Goal: Find specific page/section: Find specific page/section

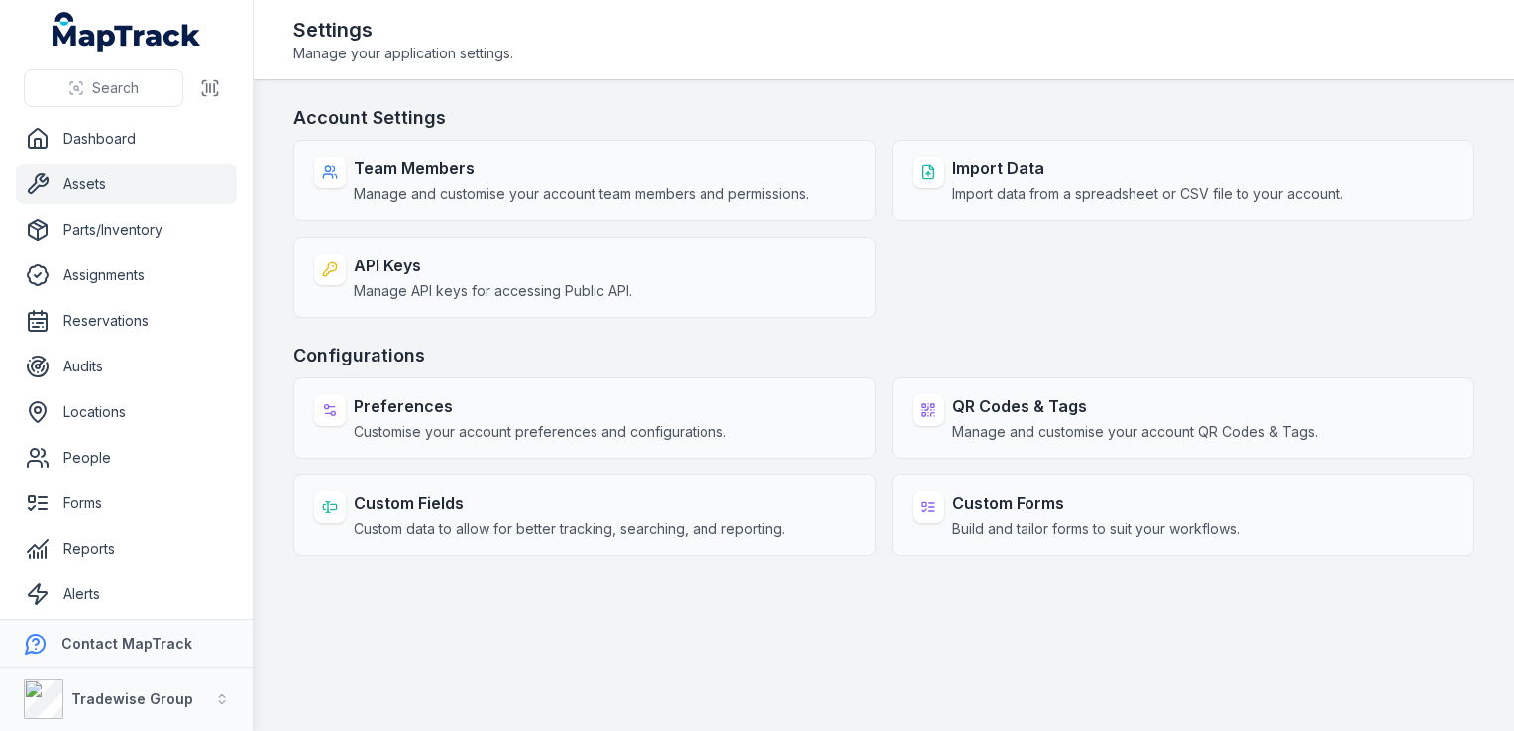
click at [103, 192] on link "Assets" at bounding box center [126, 184] width 221 height 40
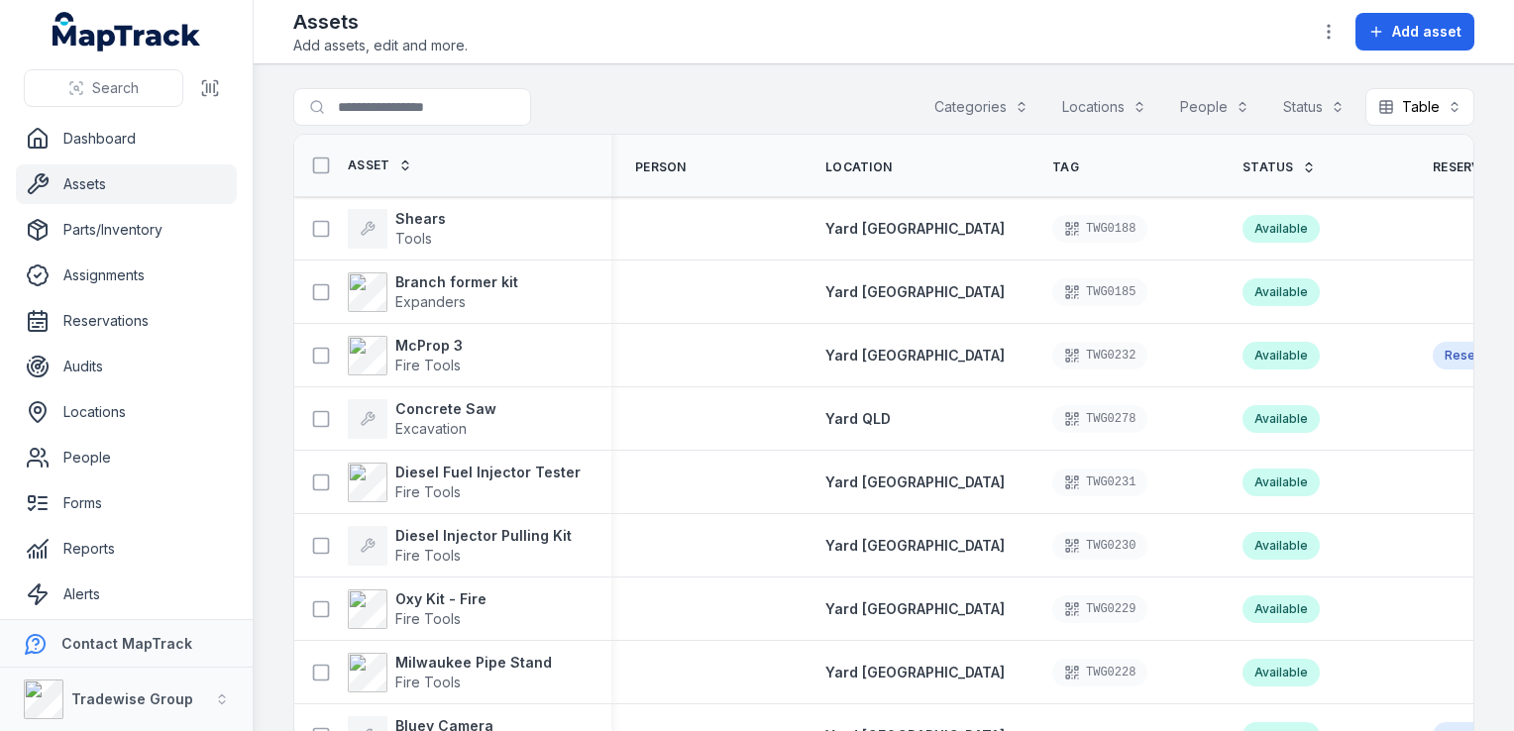
click at [975, 101] on button "Categories" at bounding box center [981, 107] width 120 height 38
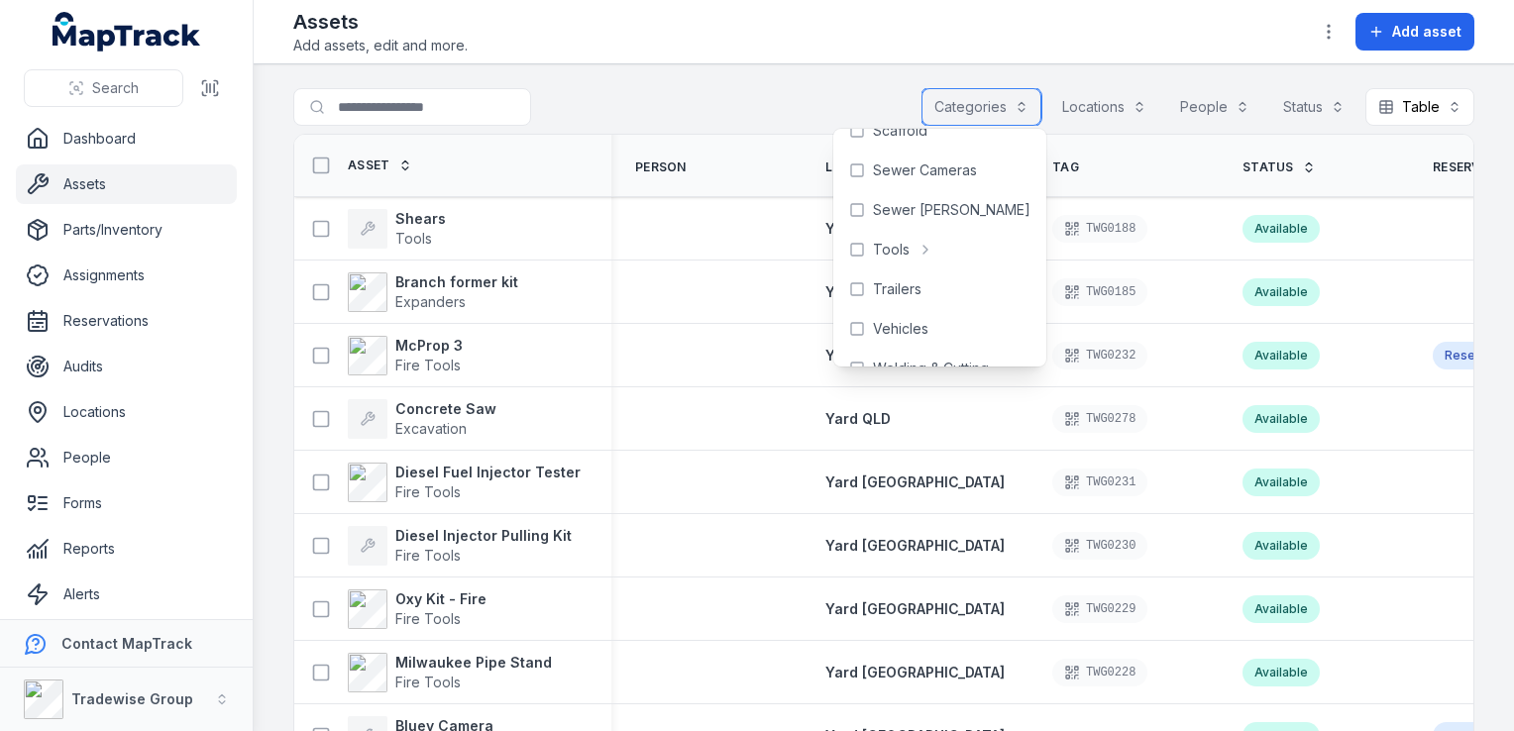
scroll to position [1003, 0]
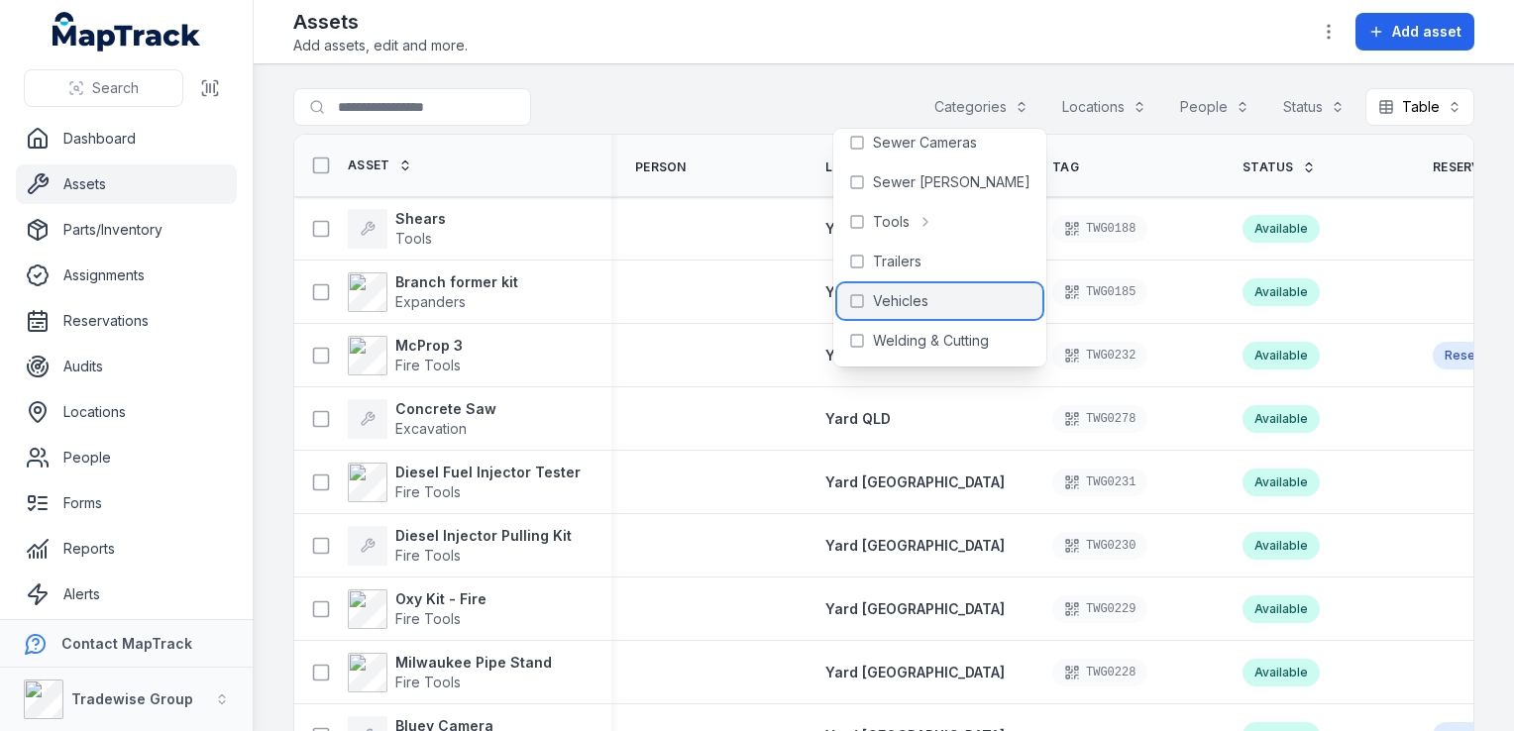
click at [911, 301] on span "Vehicles" at bounding box center [900, 301] width 55 height 20
click at [700, 92] on div "**********" at bounding box center [883, 111] width 1181 height 46
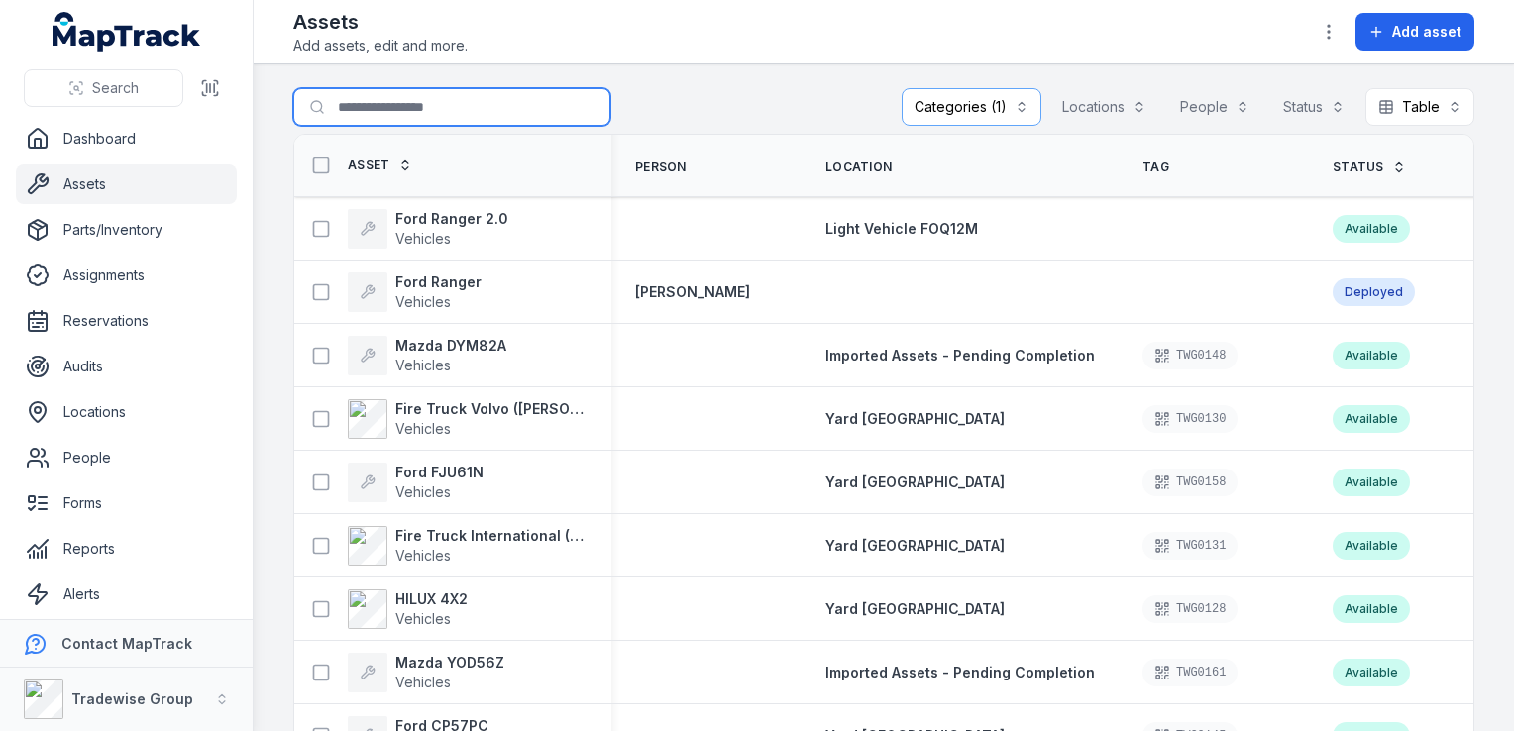
click at [421, 111] on input "Search for assets" at bounding box center [451, 107] width 317 height 38
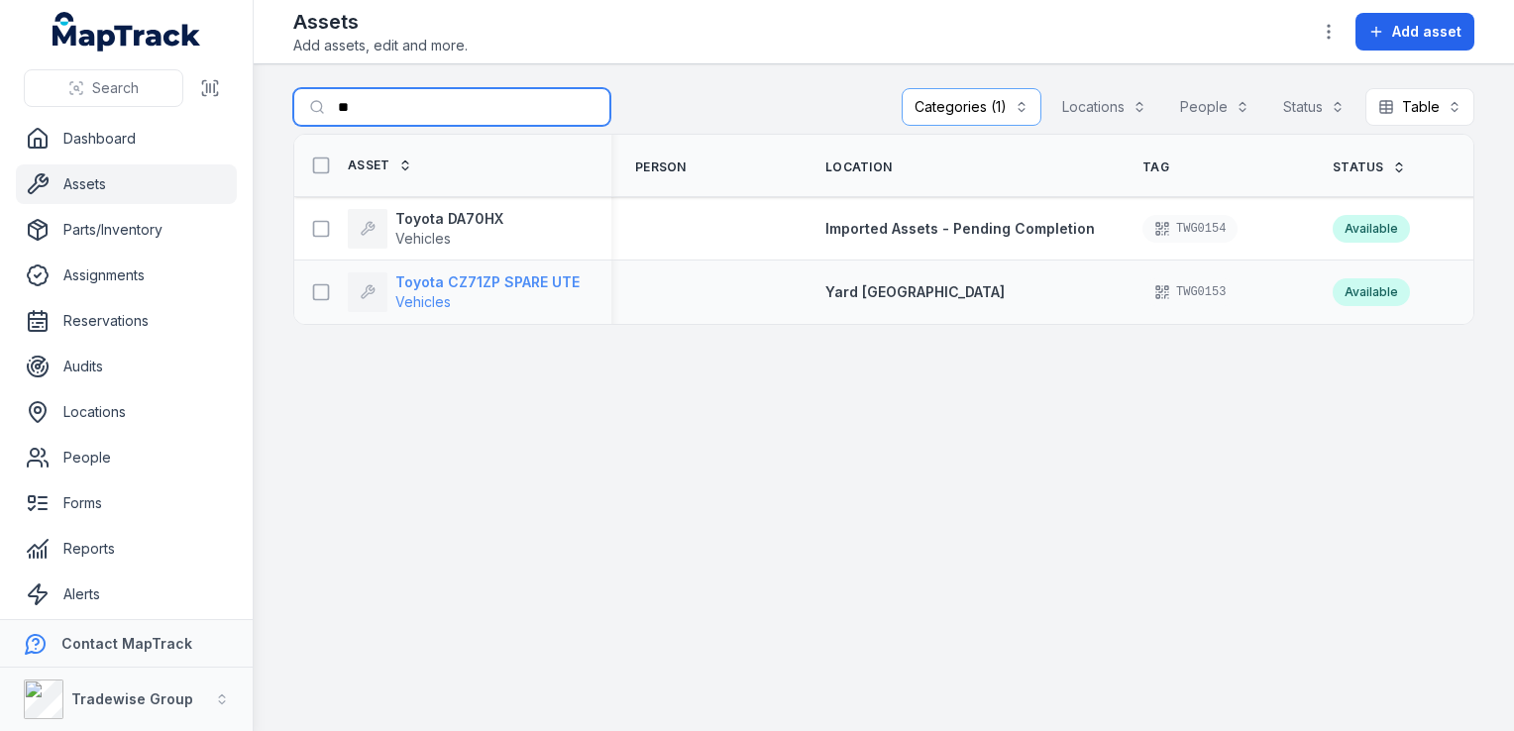
type input "**"
click at [491, 286] on strong "Toyota CZ71ZP SPARE UTE" at bounding box center [487, 282] width 184 height 20
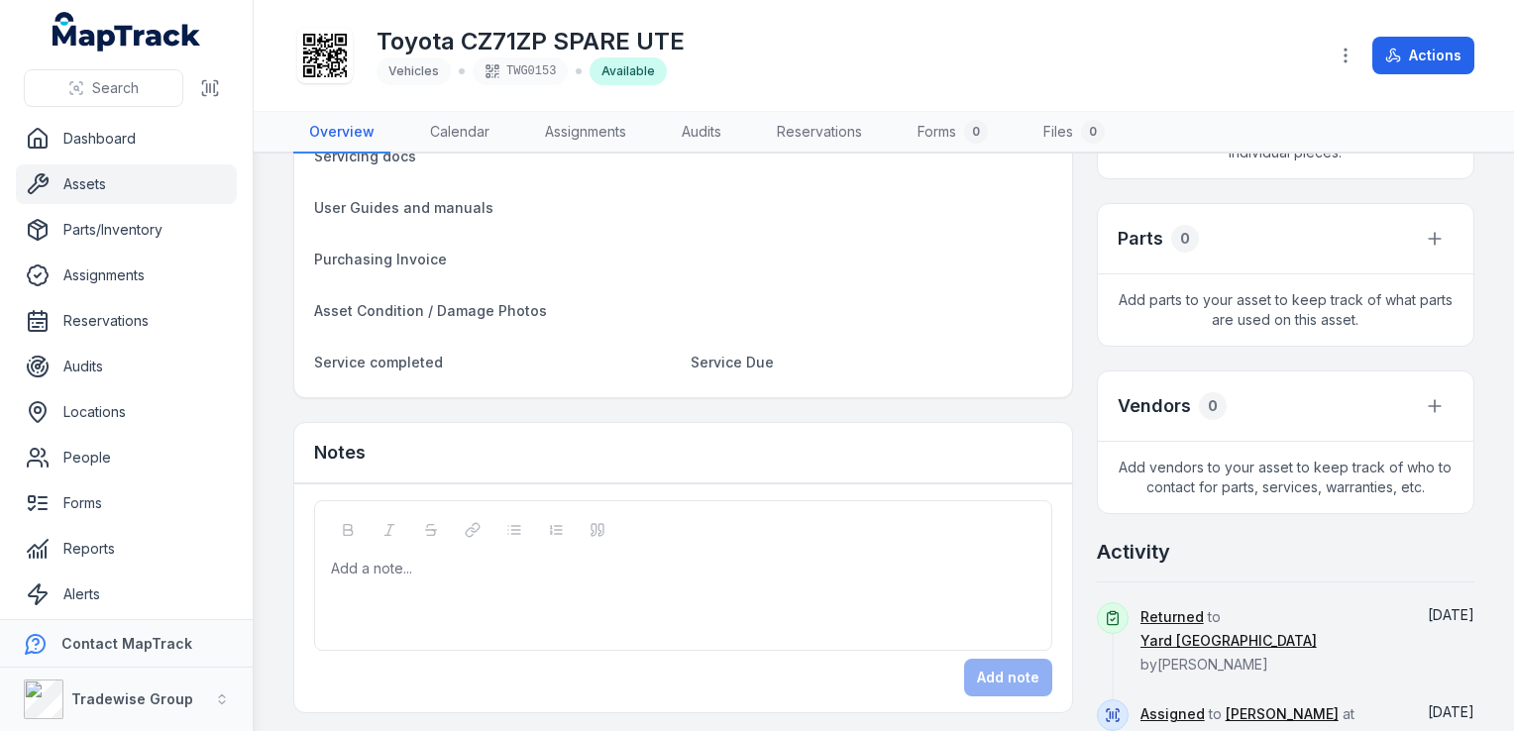
scroll to position [216, 0]
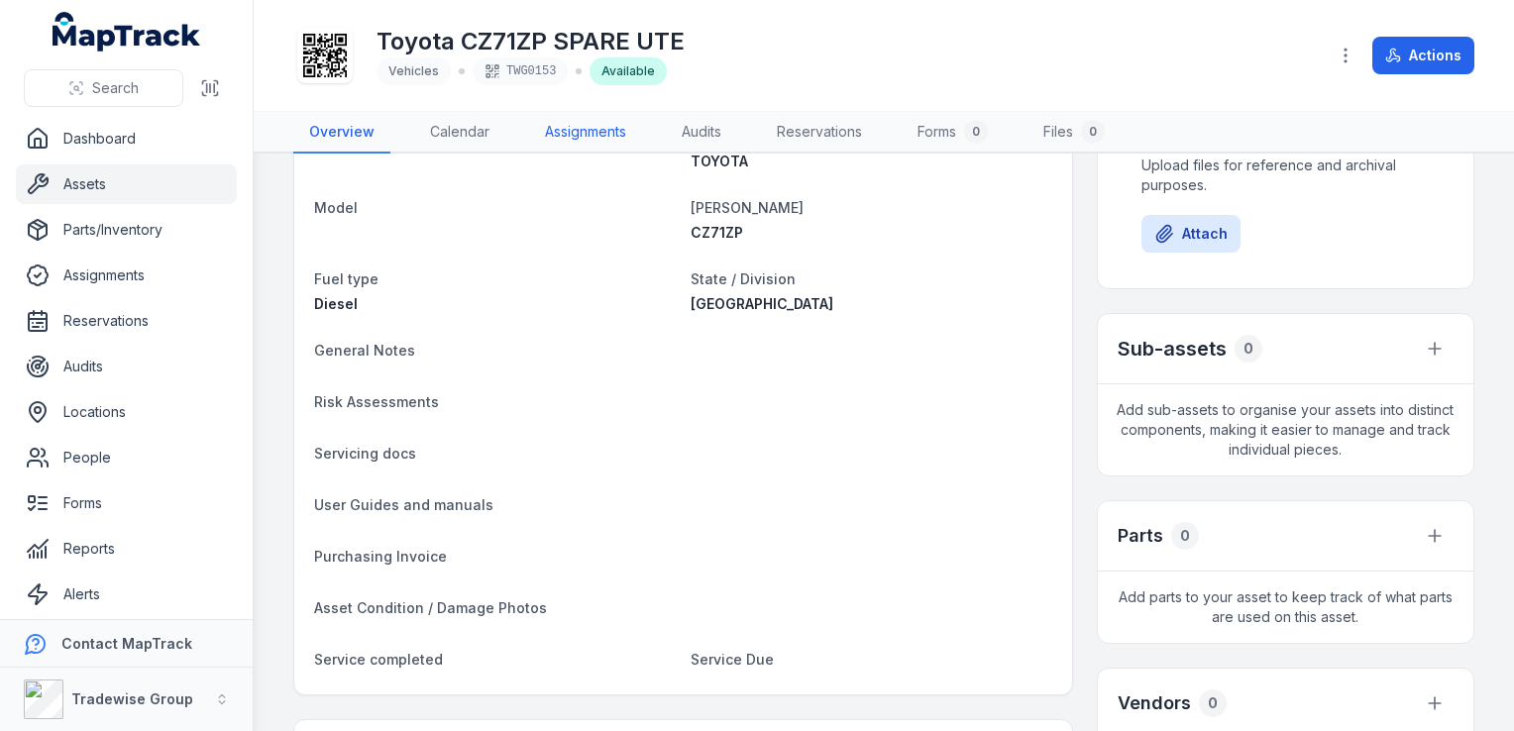
click at [607, 132] on link "Assignments" at bounding box center [585, 133] width 113 height 42
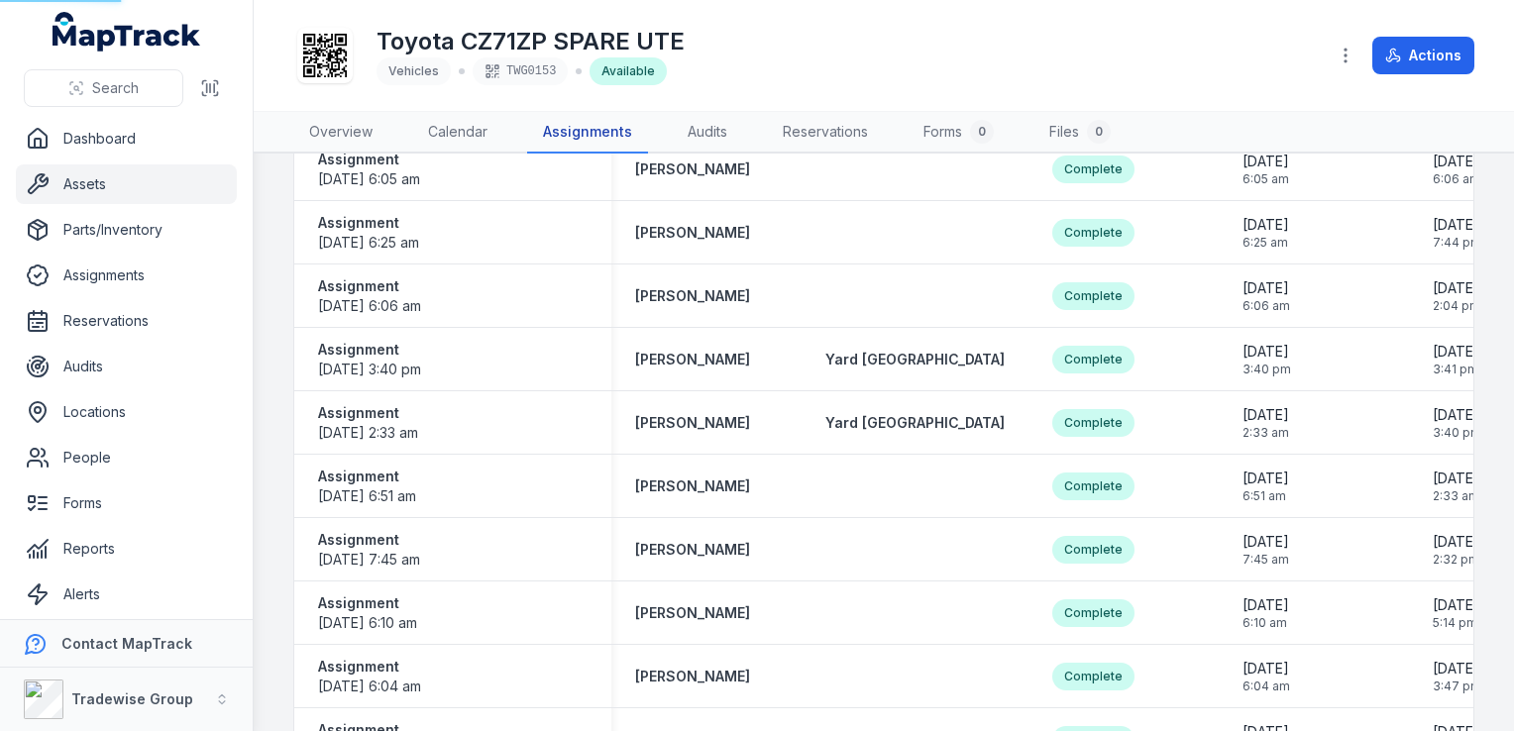
scroll to position [24, 0]
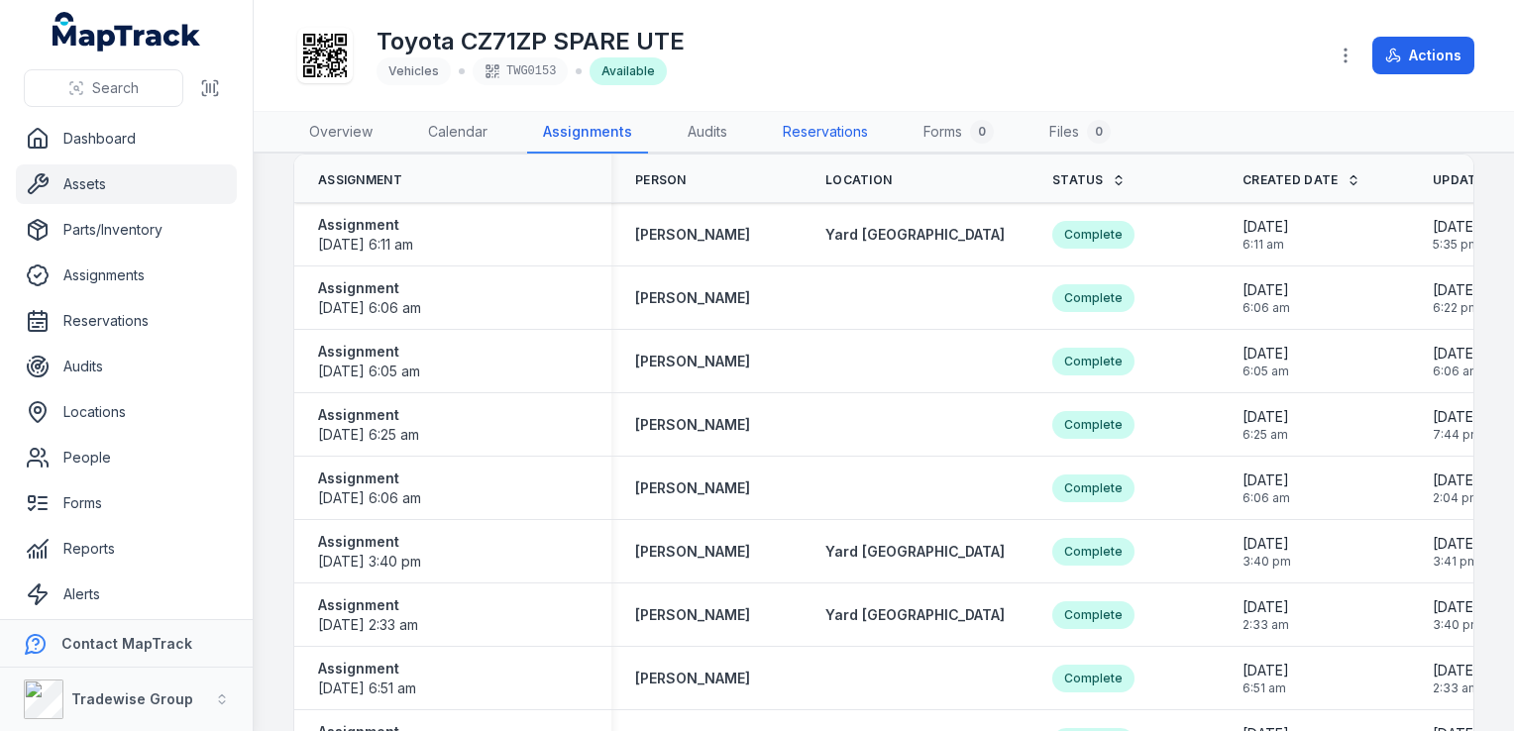
click at [799, 131] on link "Reservations" at bounding box center [825, 133] width 117 height 42
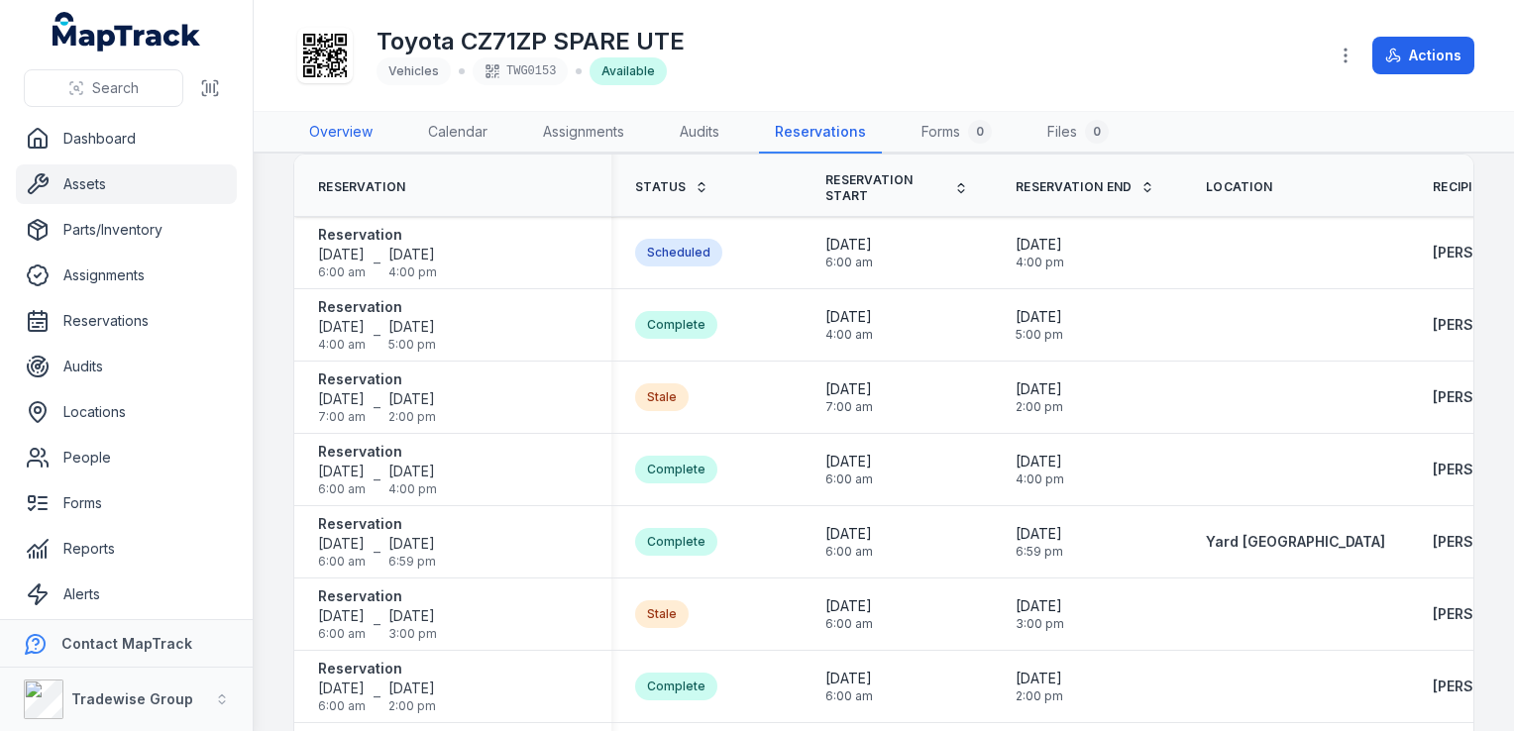
click at [363, 135] on link "Overview" at bounding box center [340, 133] width 95 height 42
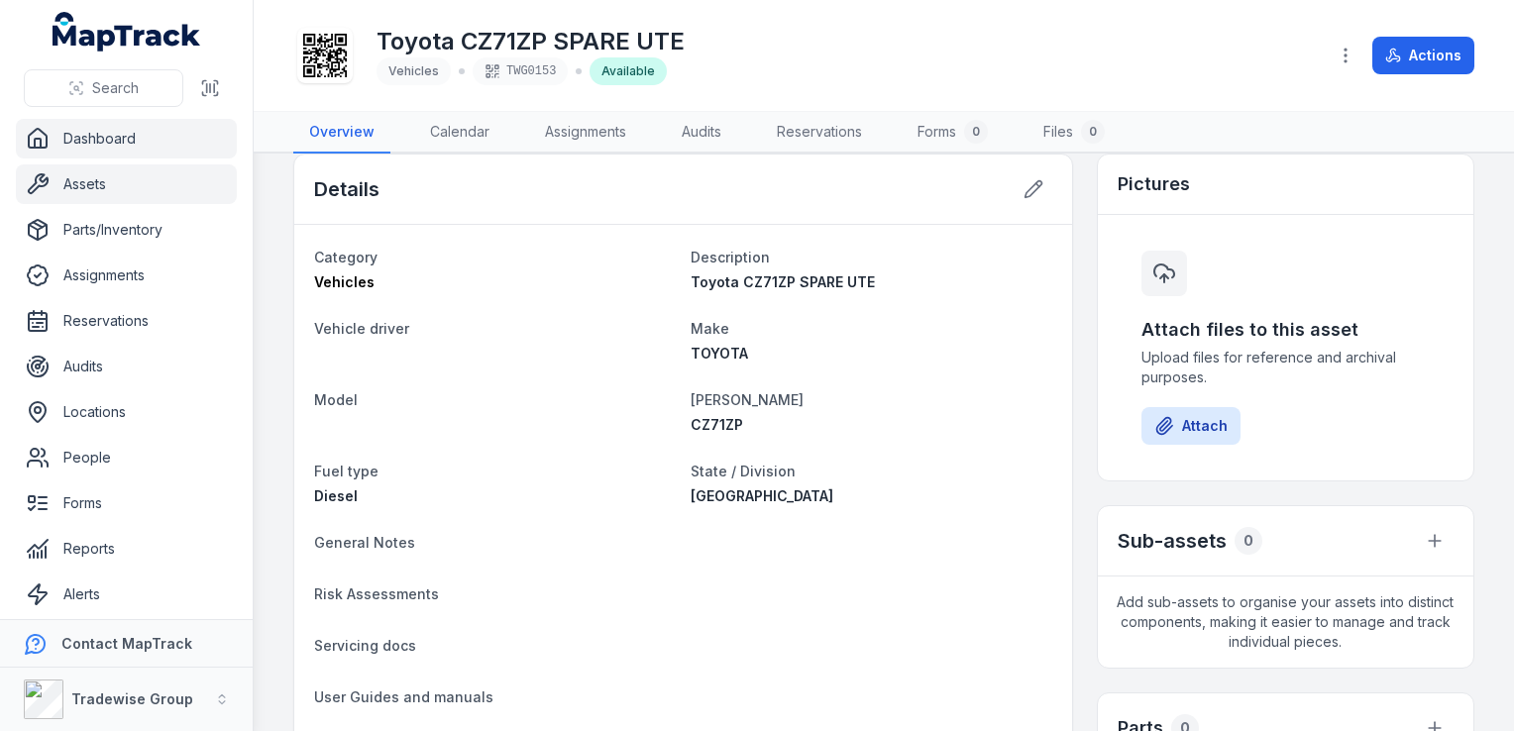
click at [95, 141] on link "Dashboard" at bounding box center [126, 139] width 221 height 40
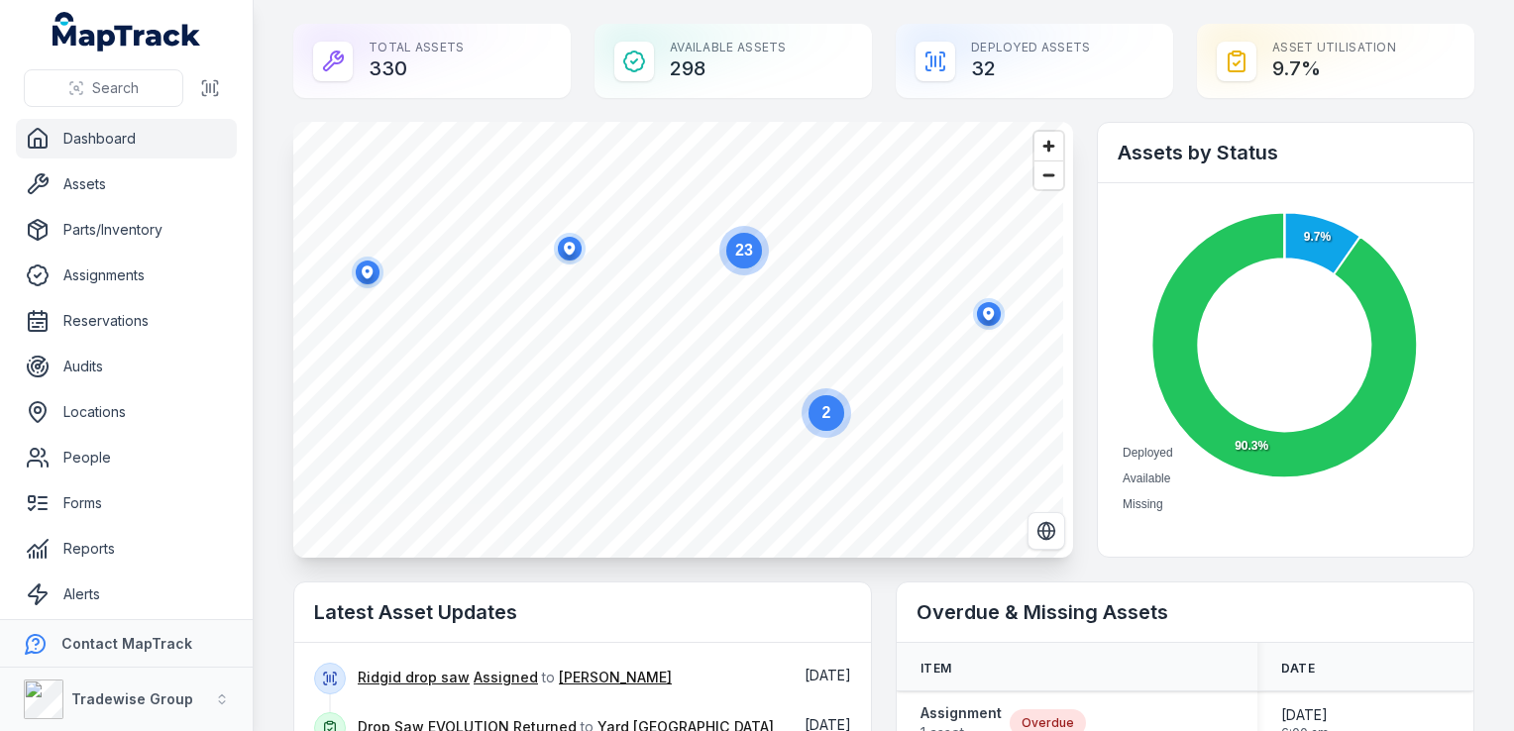
click at [141, 133] on link "Dashboard" at bounding box center [126, 139] width 221 height 40
click at [95, 182] on link "Assets" at bounding box center [126, 184] width 221 height 40
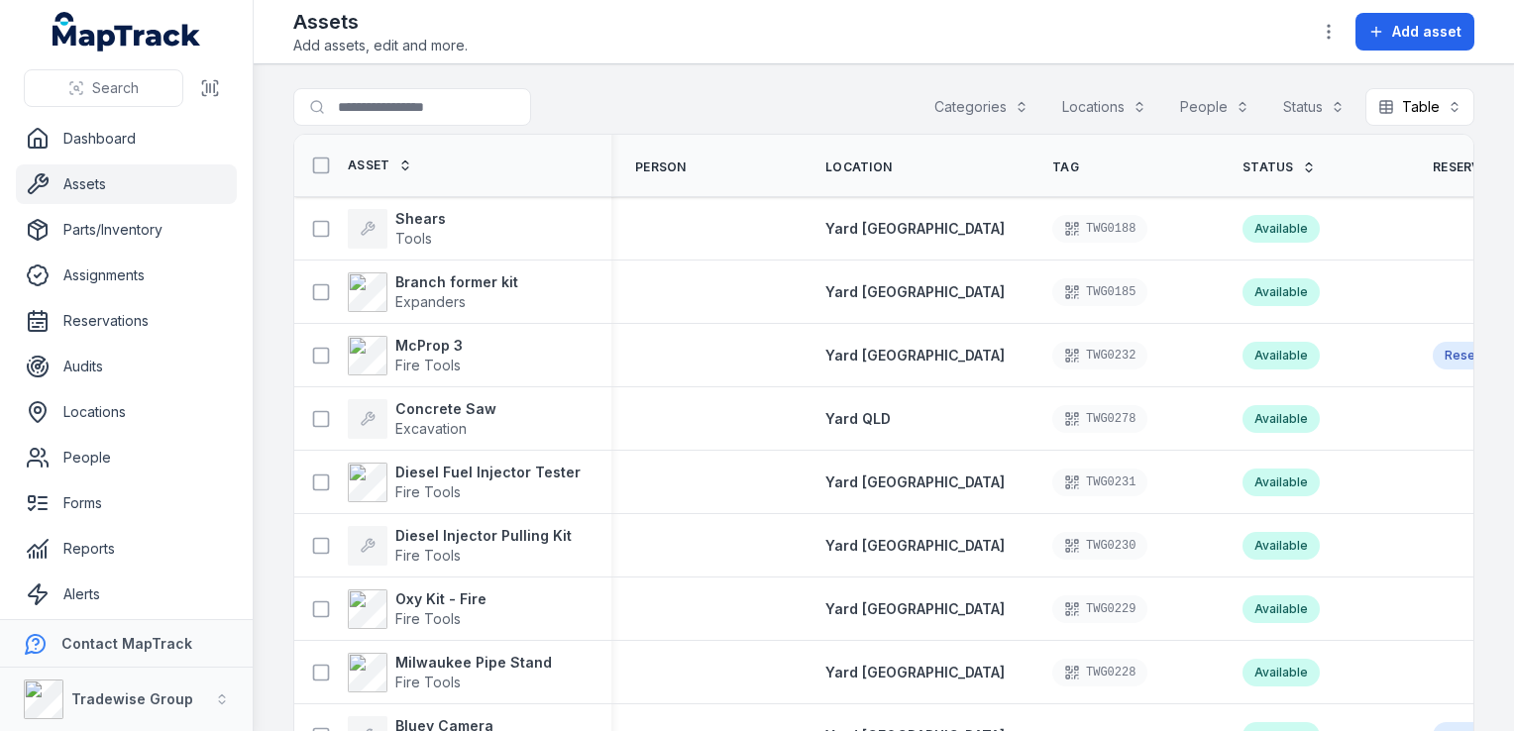
click at [1114, 106] on button "Locations" at bounding box center [1104, 107] width 110 height 38
click at [384, 102] on input "Search for assets" at bounding box center [451, 107] width 317 height 38
type input "****"
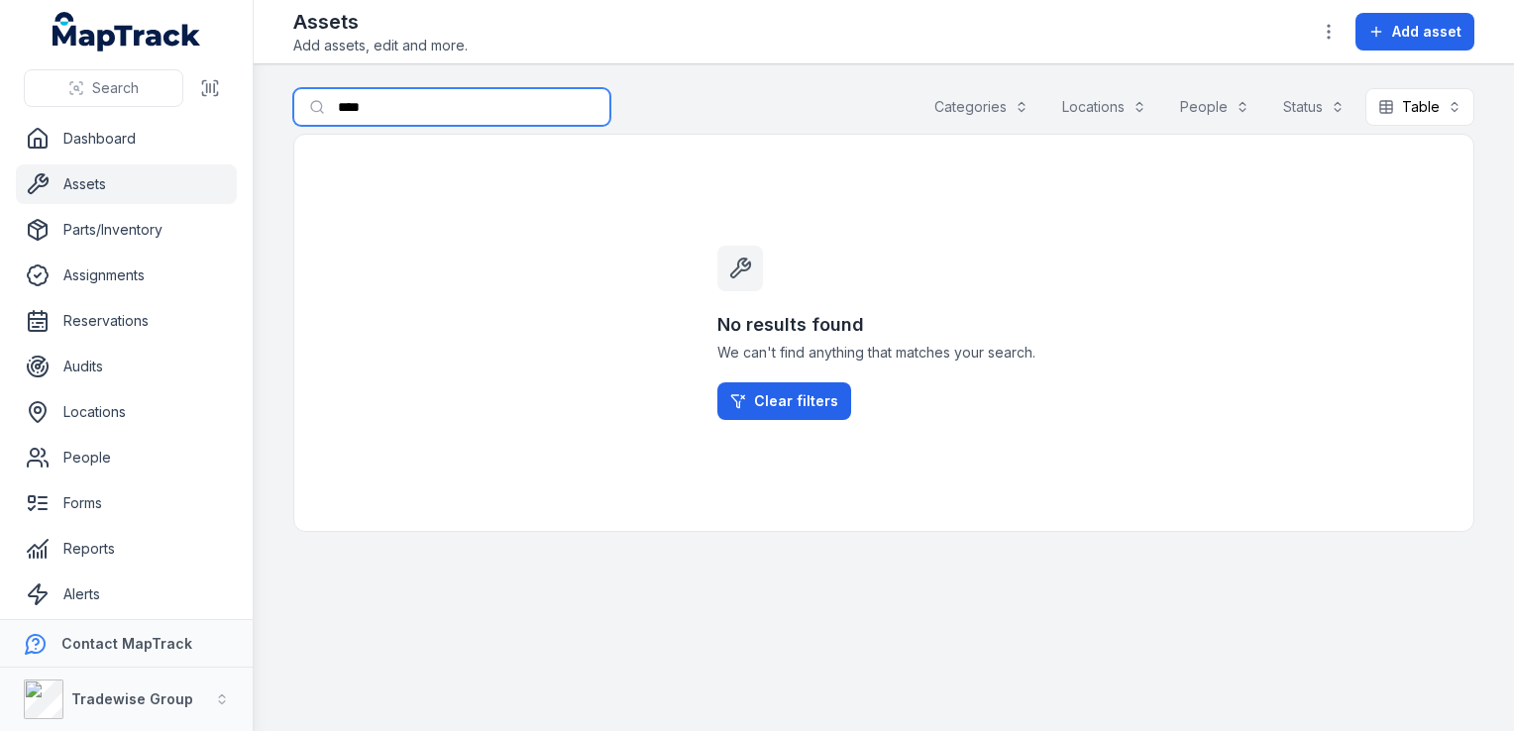
drag, startPoint x: 404, startPoint y: 111, endPoint x: 337, endPoint y: 115, distance: 67.5
click at [337, 115] on input "****" at bounding box center [451, 107] width 317 height 38
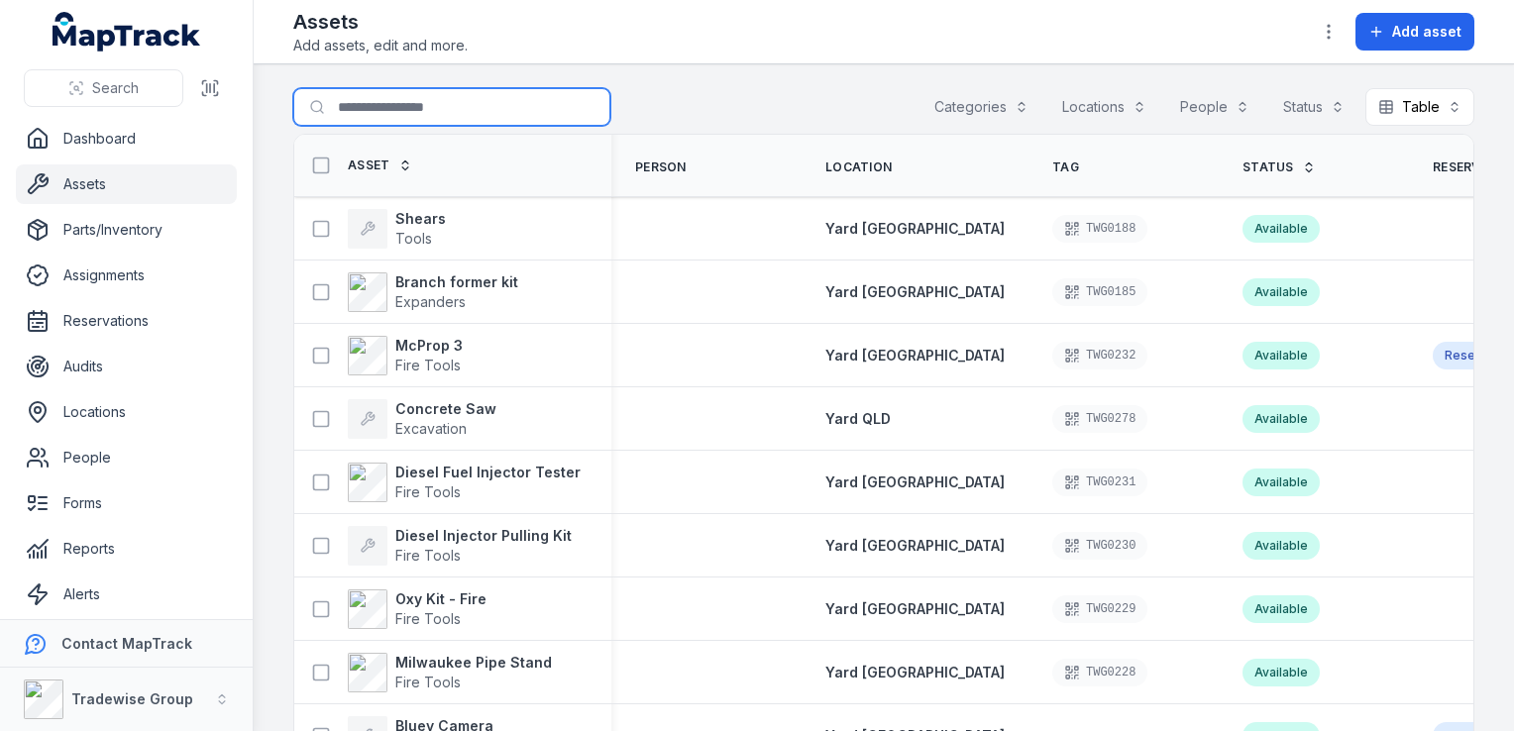
click at [1108, 104] on button "Locations" at bounding box center [1104, 107] width 110 height 38
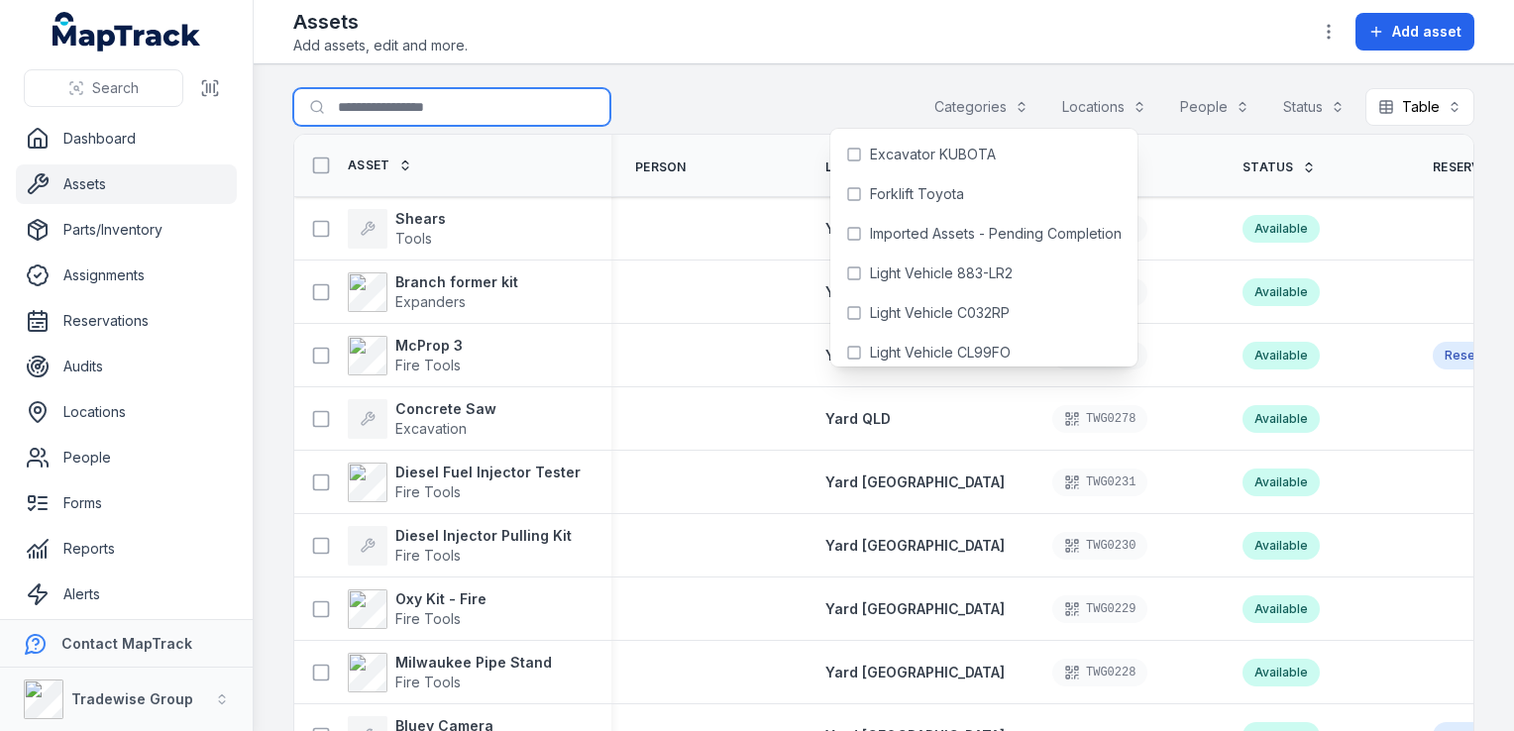
click at [426, 109] on input "Search for assets" at bounding box center [451, 107] width 317 height 38
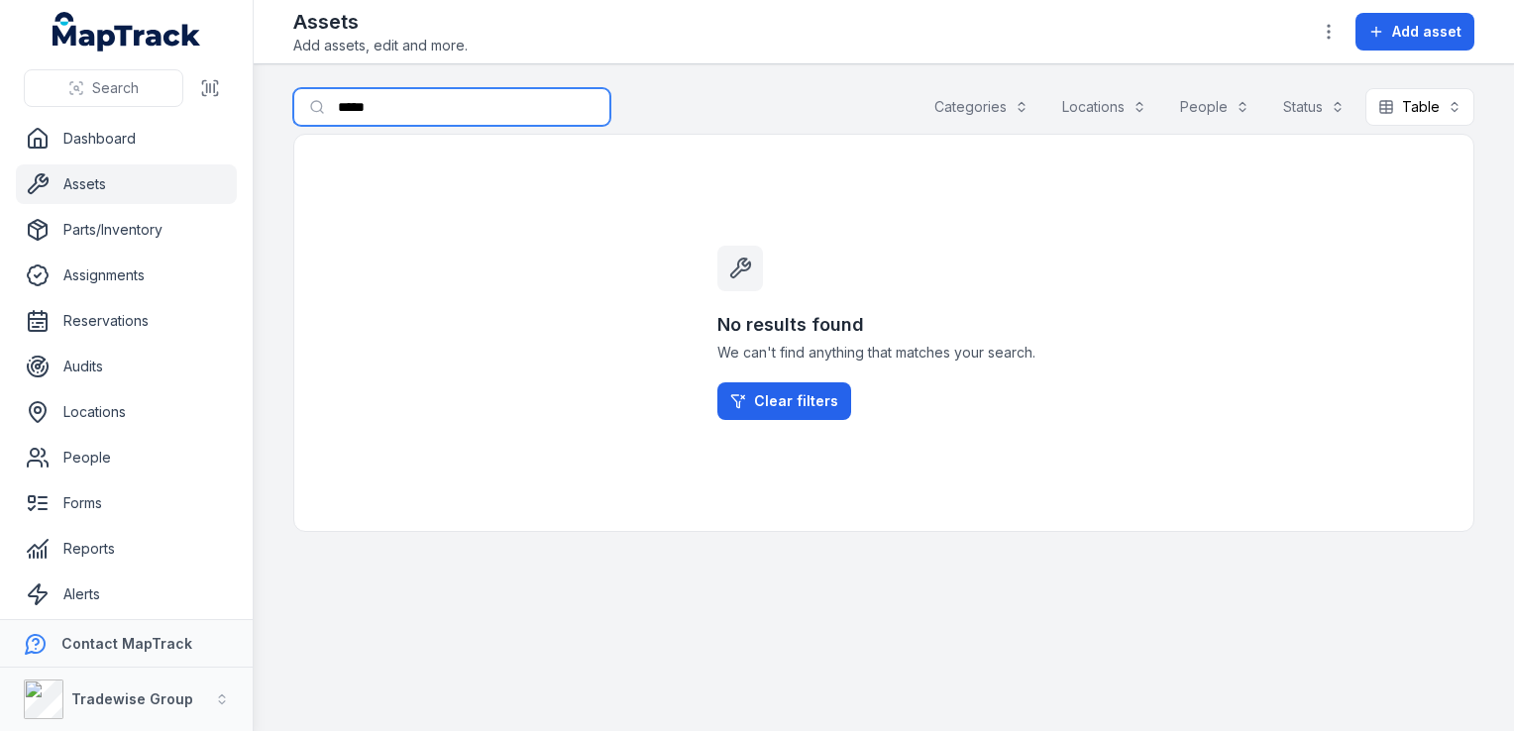
type input "****"
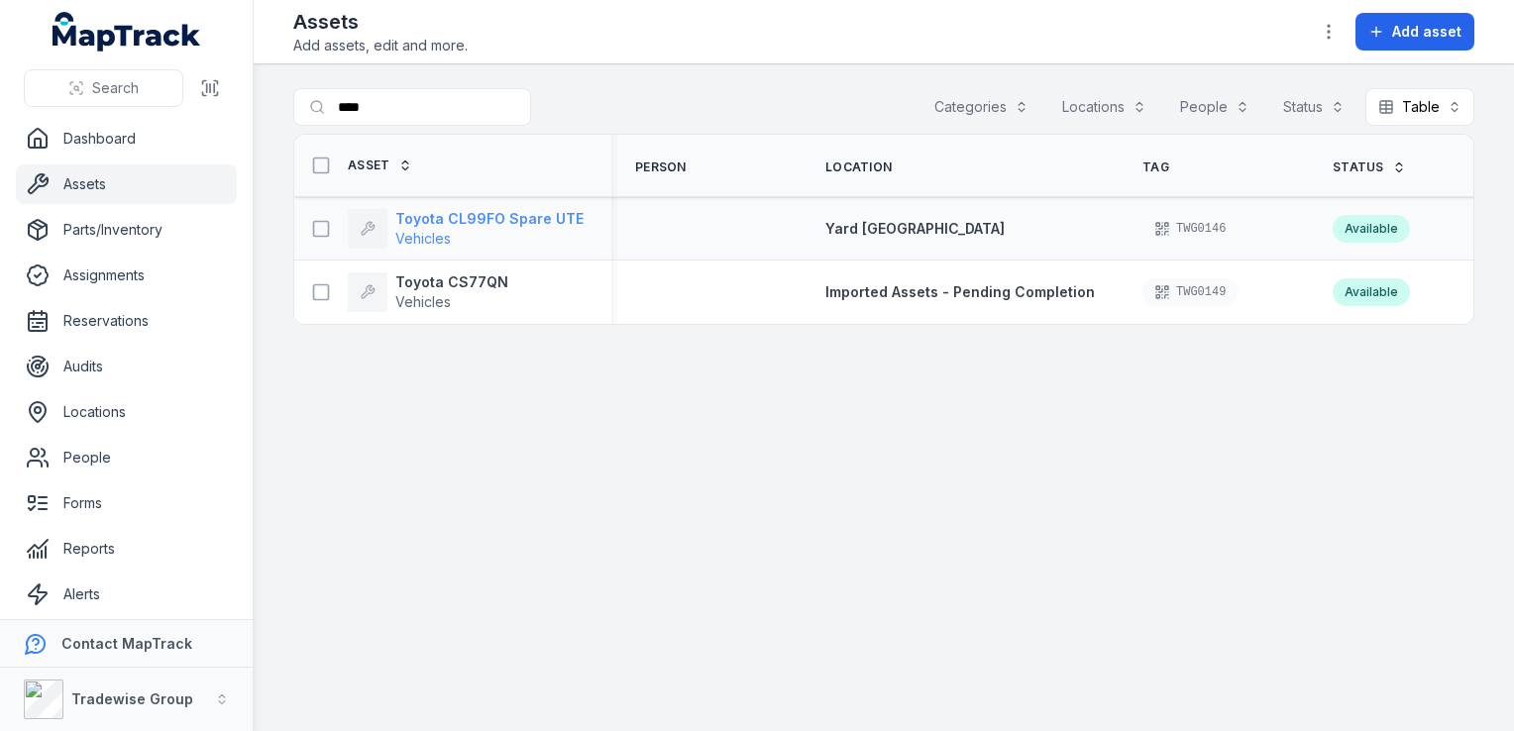
click at [548, 221] on strong "Toyota CL99FO Spare UTE" at bounding box center [489, 219] width 188 height 20
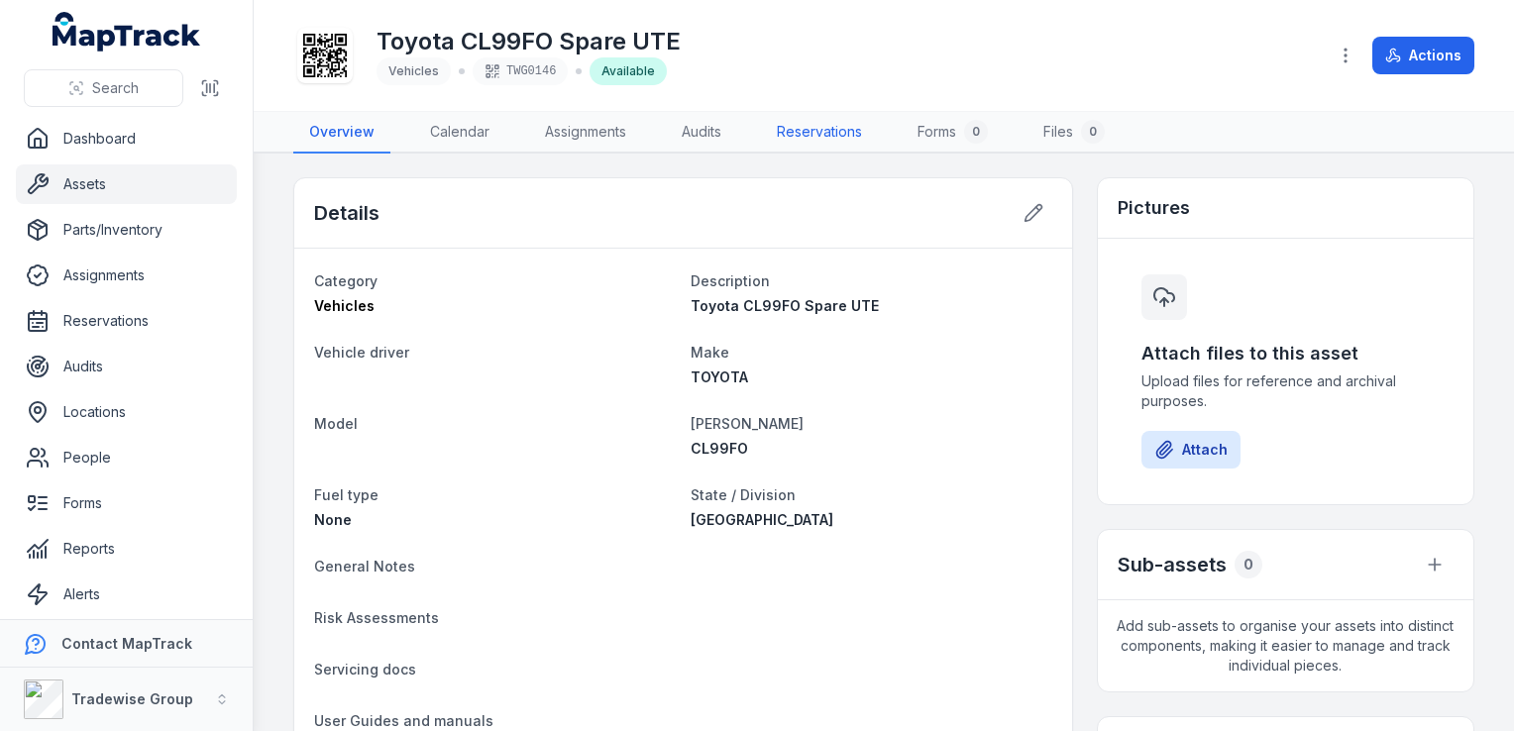
click at [807, 137] on link "Reservations" at bounding box center [819, 133] width 117 height 42
